Goal: Information Seeking & Learning: Check status

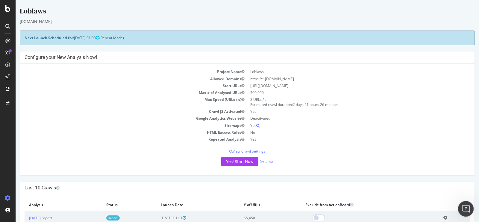
click at [469, 207] on icon "Open Intercom Messenger" at bounding box center [465, 208] width 10 height 10
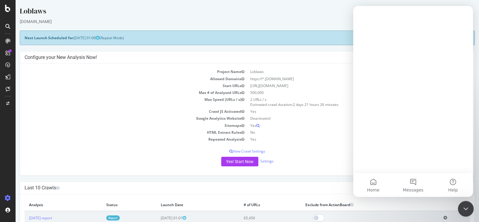
click at [468, 208] on icon "Close Intercom Messenger" at bounding box center [464, 207] width 7 height 7
click at [468, 208] on icon "Open Intercom Messenger" at bounding box center [465, 208] width 10 height 10
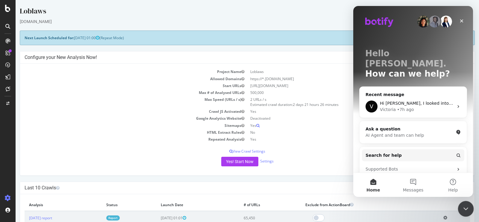
click at [468, 208] on icon "Close Intercom Messenger" at bounding box center [464, 207] width 7 height 7
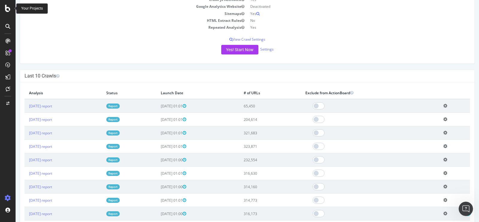
scroll to position [121, 0]
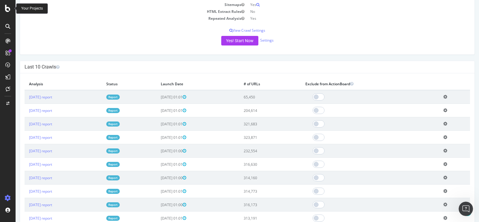
drag, startPoint x: 258, startPoint y: 96, endPoint x: 278, endPoint y: 138, distance: 46.4
click at [278, 138] on tbody "[DATE] report Report [DATE] 01:01 65,450 Add name Delete analysis [DATE] report…" at bounding box center [247, 157] width 445 height 135
click at [312, 41] on div "Yes! Start Now Settings" at bounding box center [247, 41] width 445 height 10
click at [119, 42] on div "Yes! Start Now Settings" at bounding box center [247, 41] width 445 height 10
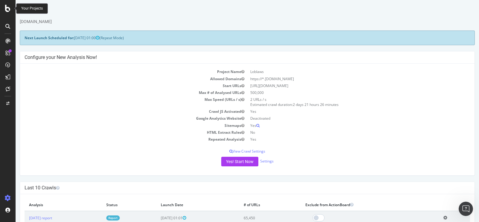
click at [63, 13] on div "Loblaws" at bounding box center [247, 12] width 455 height 13
click at [7, 102] on icon at bounding box center [7, 104] width 3 height 4
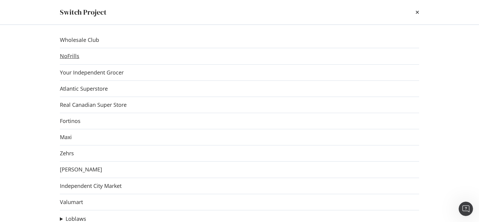
click at [71, 57] on link "NoFrills" at bounding box center [69, 56] width 19 height 6
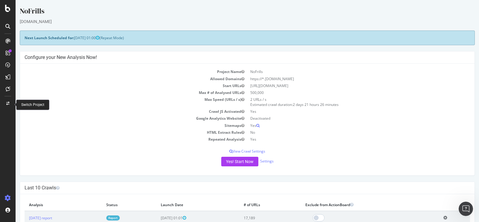
click at [7, 104] on icon at bounding box center [7, 104] width 3 height 4
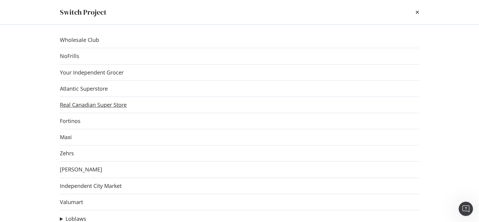
click at [121, 106] on link "Real Canadian Super Store" at bounding box center [93, 105] width 67 height 6
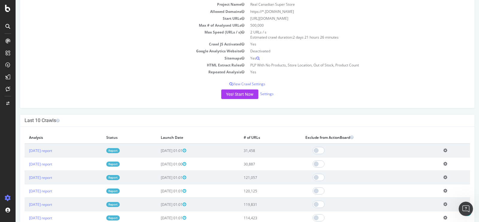
scroll to position [122, 0]
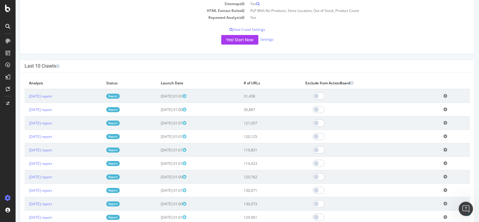
drag, startPoint x: 285, startPoint y: 122, endPoint x: 257, endPoint y: 96, distance: 38.1
click at [257, 96] on tbody "[DATE] report Report [DATE] 01:01 31,458 Add name Delete analysis [DATE] report…" at bounding box center [247, 156] width 445 height 135
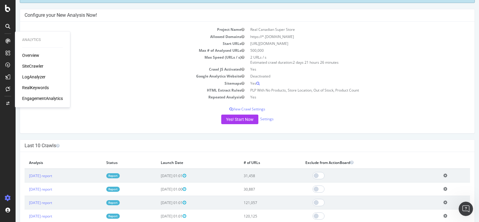
scroll to position [29, 0]
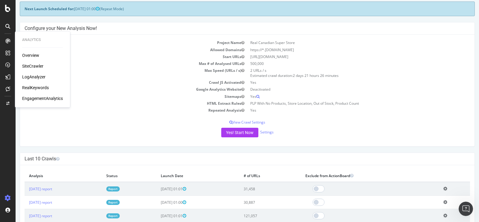
click at [125, 41] on td "Project Name" at bounding box center [136, 42] width 223 height 7
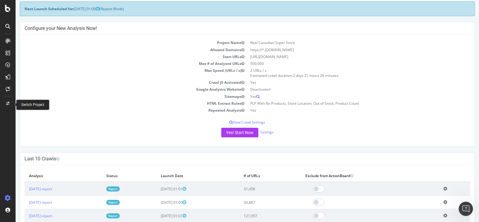
click at [8, 103] on icon at bounding box center [7, 104] width 3 height 4
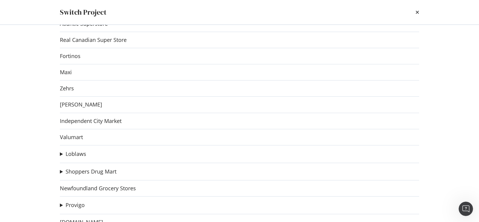
scroll to position [67, 0]
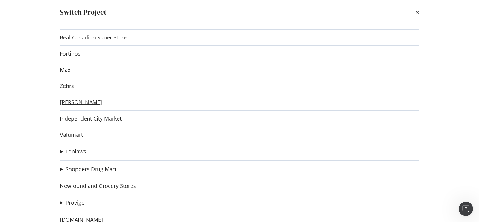
click at [77, 103] on link "[PERSON_NAME]" at bounding box center [81, 102] width 42 height 6
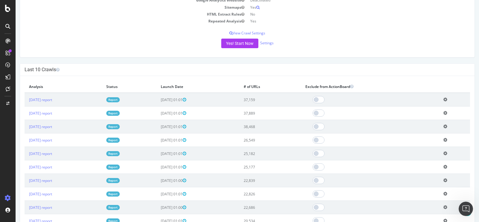
scroll to position [120, 0]
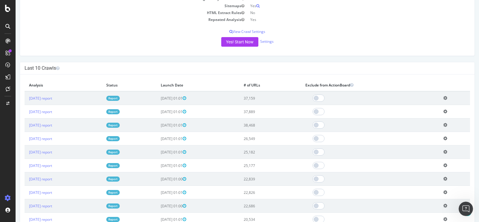
drag, startPoint x: 283, startPoint y: 123, endPoint x: 247, endPoint y: 91, distance: 48.5
click at [247, 91] on tbody "[DATE] report Report [DATE] 01:01 37,159 Add name Delete analysis [DATE] report…" at bounding box center [247, 158] width 445 height 135
click at [10, 108] on div at bounding box center [8, 104] width 14 height 10
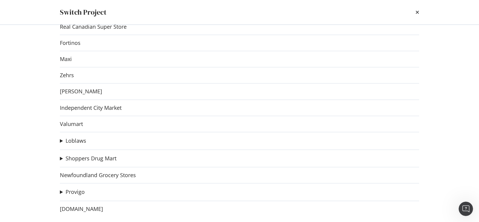
scroll to position [80, 0]
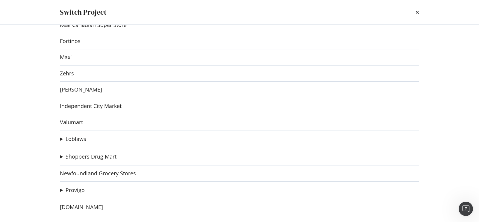
click at [97, 156] on link "Shoppers Drug Mart" at bounding box center [91, 156] width 51 height 6
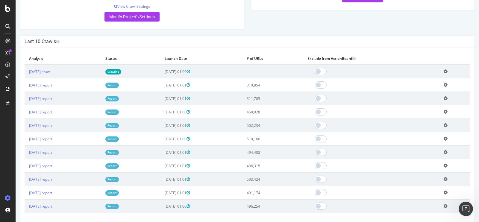
scroll to position [179, 0]
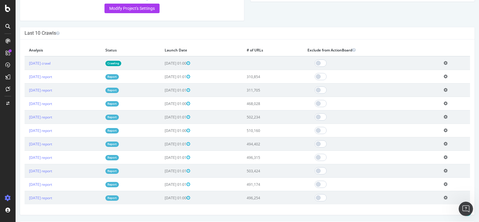
drag, startPoint x: 289, startPoint y: 88, endPoint x: 250, endPoint y: 76, distance: 40.6
click at [250, 76] on tbody "[DATE] crawl Crawling [DATE] 01:00 Add name Delete analysis [DATE] report Repor…" at bounding box center [247, 130] width 445 height 148
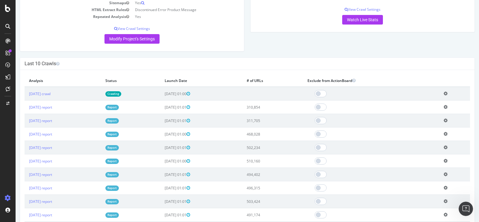
scroll to position [0, 0]
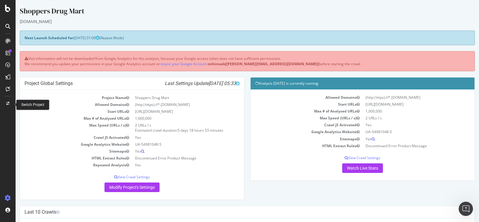
click at [10, 104] on div at bounding box center [8, 104] width 14 height 10
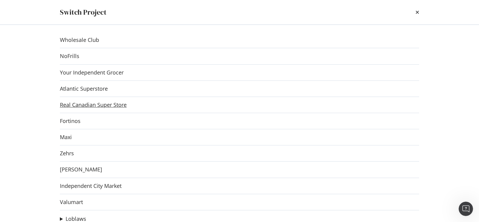
click at [108, 104] on link "Real Canadian Super Store" at bounding box center [93, 105] width 67 height 6
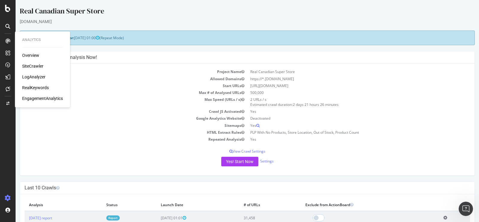
click at [31, 63] on div "Overview SiteCrawler LogAnalyzer RealKeywords EngagementAnalytics" at bounding box center [42, 76] width 41 height 49
click at [32, 67] on div "SiteCrawler" at bounding box center [32, 66] width 21 height 6
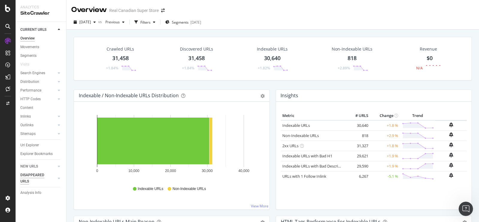
click at [36, 175] on div "DISAPPEARED URLS" at bounding box center [35, 178] width 30 height 13
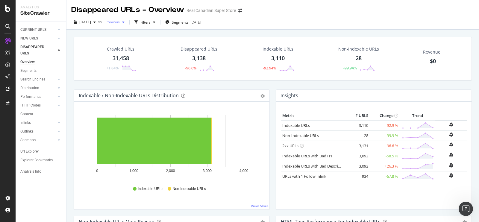
click at [120, 22] on span "Previous" at bounding box center [111, 21] width 17 height 5
click at [166, 67] on div "121K URLs" at bounding box center [161, 65] width 18 height 5
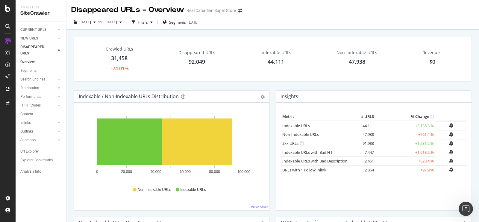
click at [197, 57] on div "Disappeared URLs 92,049" at bounding box center [196, 59] width 49 height 25
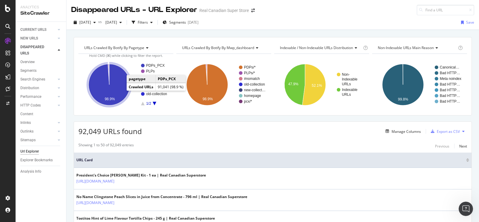
click at [122, 84] on icon "A chart." at bounding box center [109, 84] width 41 height 41
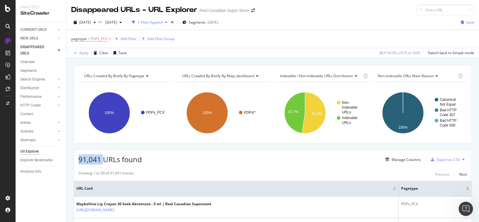
drag, startPoint x: 79, startPoint y: 157, endPoint x: 104, endPoint y: 159, distance: 24.9
click at [104, 159] on span "91,041 URLs found" at bounding box center [109, 159] width 63 height 10
click at [217, 160] on div "91,041 URLs found Manage Columns Export as CSV" at bounding box center [272, 157] width 397 height 15
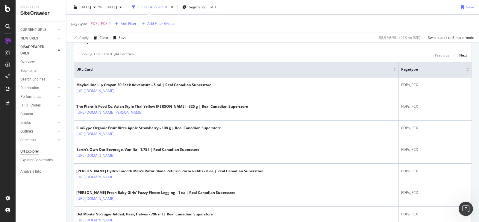
scroll to position [119, 0]
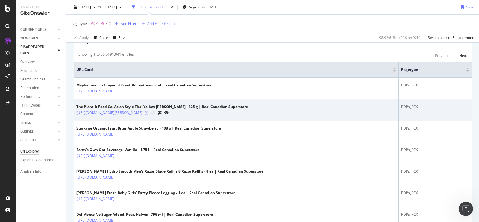
click at [148, 111] on icon at bounding box center [147, 113] width 4 height 4
